Goal: Task Accomplishment & Management: Manage account settings

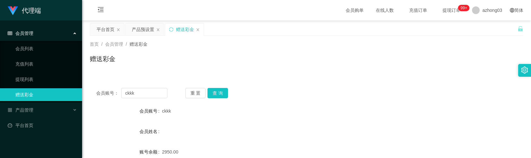
click at [218, 93] on button "查 询" at bounding box center [217, 93] width 21 height 10
click at [143, 32] on div "产品预设置" at bounding box center [143, 29] width 22 height 12
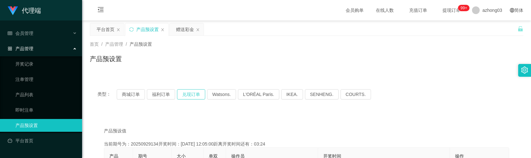
click at [191, 93] on button "兑现订单" at bounding box center [191, 94] width 28 height 10
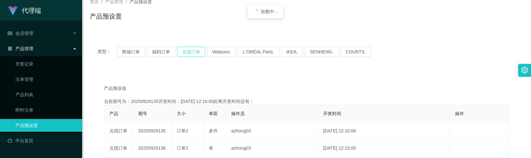
scroll to position [85, 0]
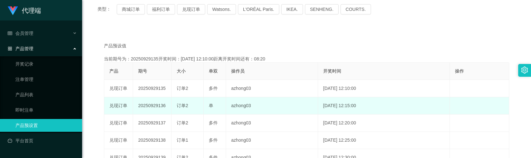
click at [157, 107] on td "20250929136" at bounding box center [152, 105] width 38 height 17
copy td "20250929136"
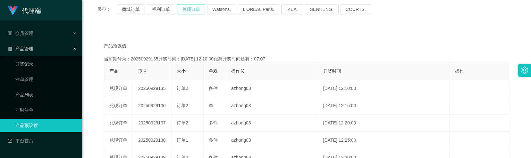
click at [193, 9] on button "兑现订单" at bounding box center [191, 9] width 28 height 10
click at [192, 9] on button "兑现订单" at bounding box center [191, 9] width 28 height 10
click at [189, 8] on button "兑现订单" at bounding box center [191, 9] width 28 height 10
click at [186, 10] on button "兑现订单" at bounding box center [191, 9] width 28 height 10
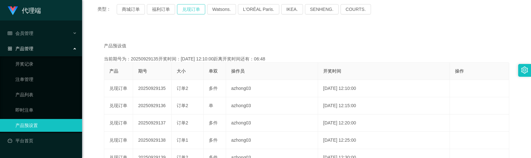
click at [187, 10] on button "兑现订单" at bounding box center [191, 9] width 28 height 10
click at [28, 82] on link "注单管理" at bounding box center [46, 79] width 62 height 13
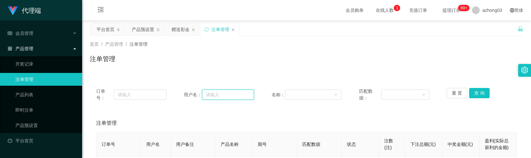
click at [214, 91] on input "text" at bounding box center [228, 95] width 52 height 10
paste input "ckkk"
type input "ckkk"
click at [474, 93] on button "查 询" at bounding box center [479, 93] width 21 height 10
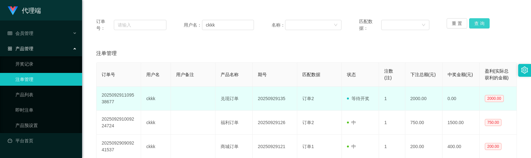
scroll to position [85, 0]
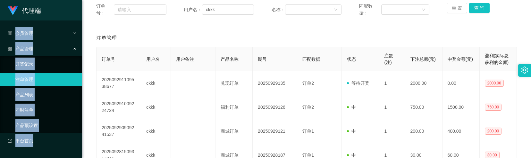
click at [0, 29] on html "代理端 会员管理 会员列表 充值列表 提现列表 赠送彩金 产品管理 开奖记录 注单管理 产品列表 即时注单 产品预设置 平台首页 保存配置 重置配置 整体风格…" at bounding box center [265, 79] width 531 height 158
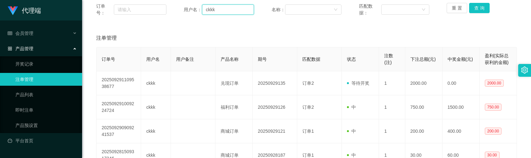
drag, startPoint x: 221, startPoint y: 11, endPoint x: 189, endPoint y: 11, distance: 32.4
click at [189, 11] on div "用户名： ckkk" at bounding box center [219, 9] width 70 height 13
click at [40, 49] on div "产品管理" at bounding box center [41, 48] width 82 height 13
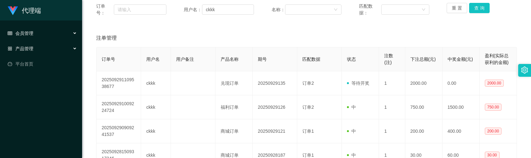
click at [46, 35] on div "会员管理" at bounding box center [41, 33] width 82 height 13
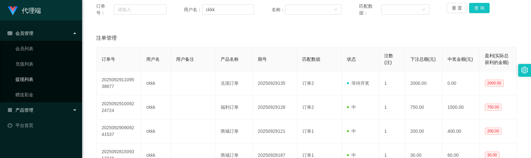
click at [41, 82] on link "提现列表" at bounding box center [46, 79] width 62 height 13
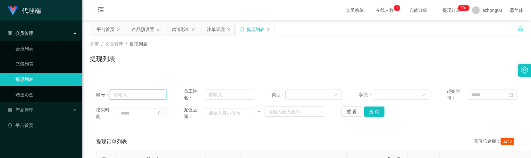
click at [142, 94] on input "text" at bounding box center [138, 95] width 56 height 10
paste input "ckkk"
type input "ckkk"
click at [367, 113] on button "查 询" at bounding box center [374, 112] width 21 height 10
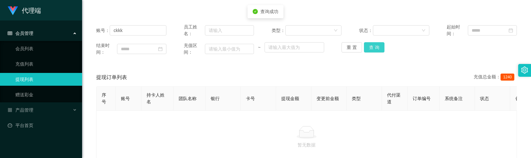
scroll to position [85, 0]
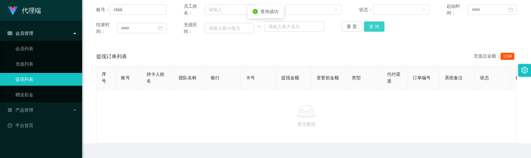
click at [367, 27] on button "查 询" at bounding box center [374, 26] width 21 height 10
click at [366, 28] on button "查 询" at bounding box center [374, 26] width 21 height 10
